Goal: Information Seeking & Learning: Learn about a topic

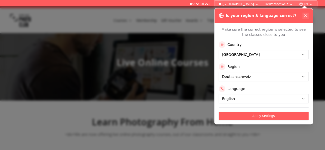
click at [306, 16] on icon at bounding box center [306, 16] width 2 height 2
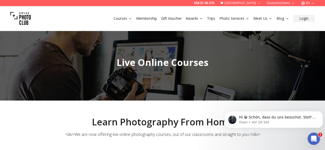
click at [303, 3] on icon "button" at bounding box center [302, 3] width 3 height 0
click at [211, 24] on div "Courses Membership Gift Voucher Awards Trips Photo Services Meet Us Blog Login" at bounding box center [162, 18] width 325 height 25
click at [76, 17] on div "Courses Membership Gift Voucher Awards Trips Photo Services Meet Us Blog Login" at bounding box center [162, 18] width 325 height 25
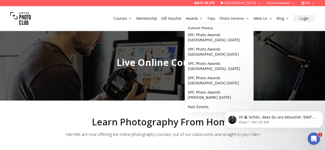
click at [198, 20] on link "Awards" at bounding box center [194, 18] width 17 height 5
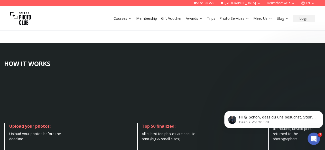
scroll to position [219, 0]
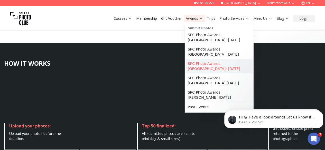
click at [204, 70] on link "SPC Photo Awards [GEOGRAPHIC_DATA]: [DATE]" at bounding box center [219, 66] width 67 height 14
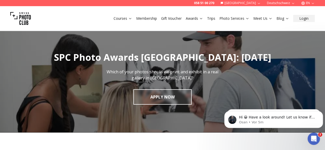
click at [91, 23] on div "Courses Membership Gift Voucher Awards Trips Photo Services Meet Us Blog Login" at bounding box center [162, 18] width 325 height 25
